Goal: Information Seeking & Learning: Learn about a topic

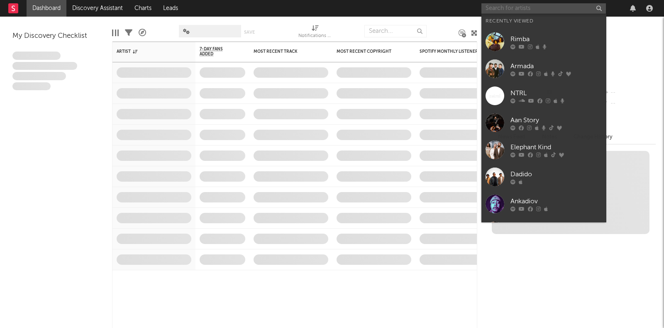
click at [515, 9] on input "text" at bounding box center [544, 8] width 125 height 10
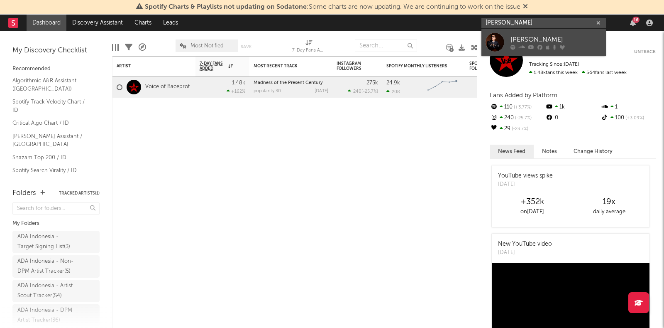
type input "[PERSON_NAME]"
click at [580, 29] on link "[PERSON_NAME]" at bounding box center [544, 42] width 125 height 27
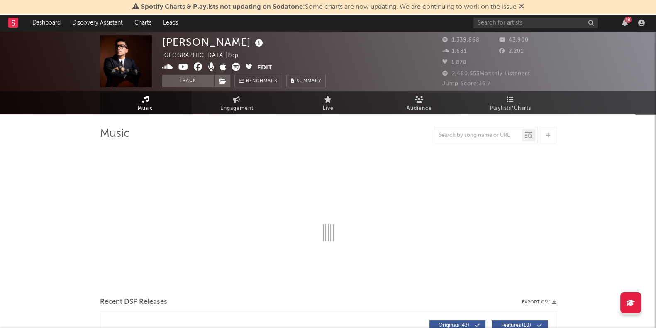
select select "6m"
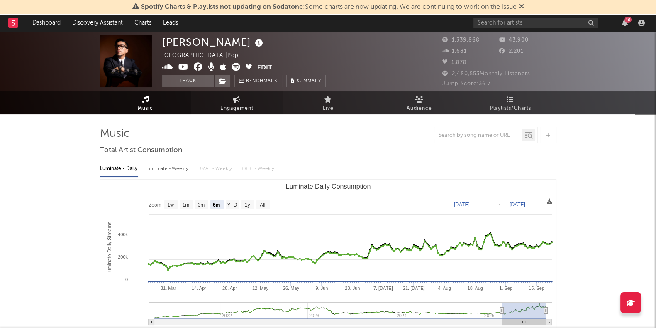
click at [249, 105] on span "Engagement" at bounding box center [236, 108] width 33 height 10
select select "1w"
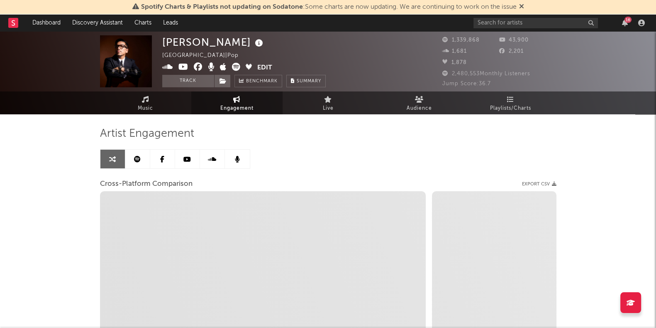
click at [133, 157] on link at bounding box center [137, 158] width 25 height 19
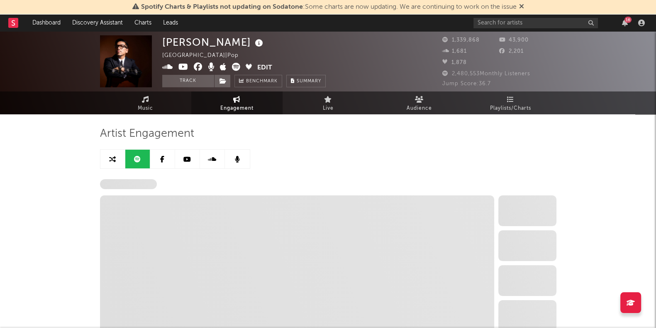
select select "6m"
select select "1w"
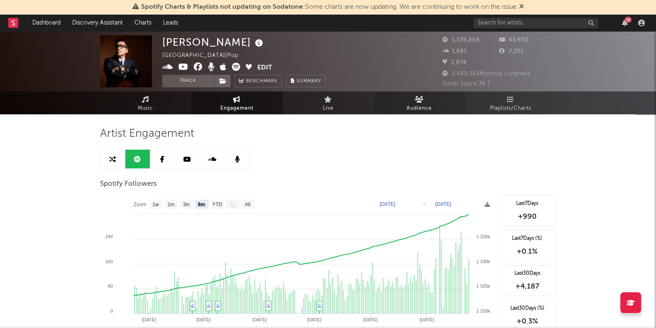
click at [416, 110] on span "Audience" at bounding box center [419, 108] width 25 height 10
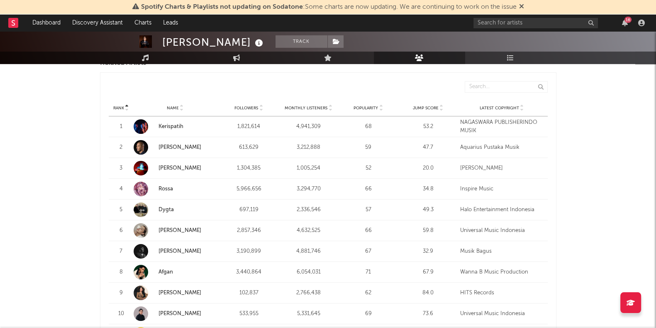
scroll to position [266, 0]
